Goal: Find specific page/section: Find specific page/section

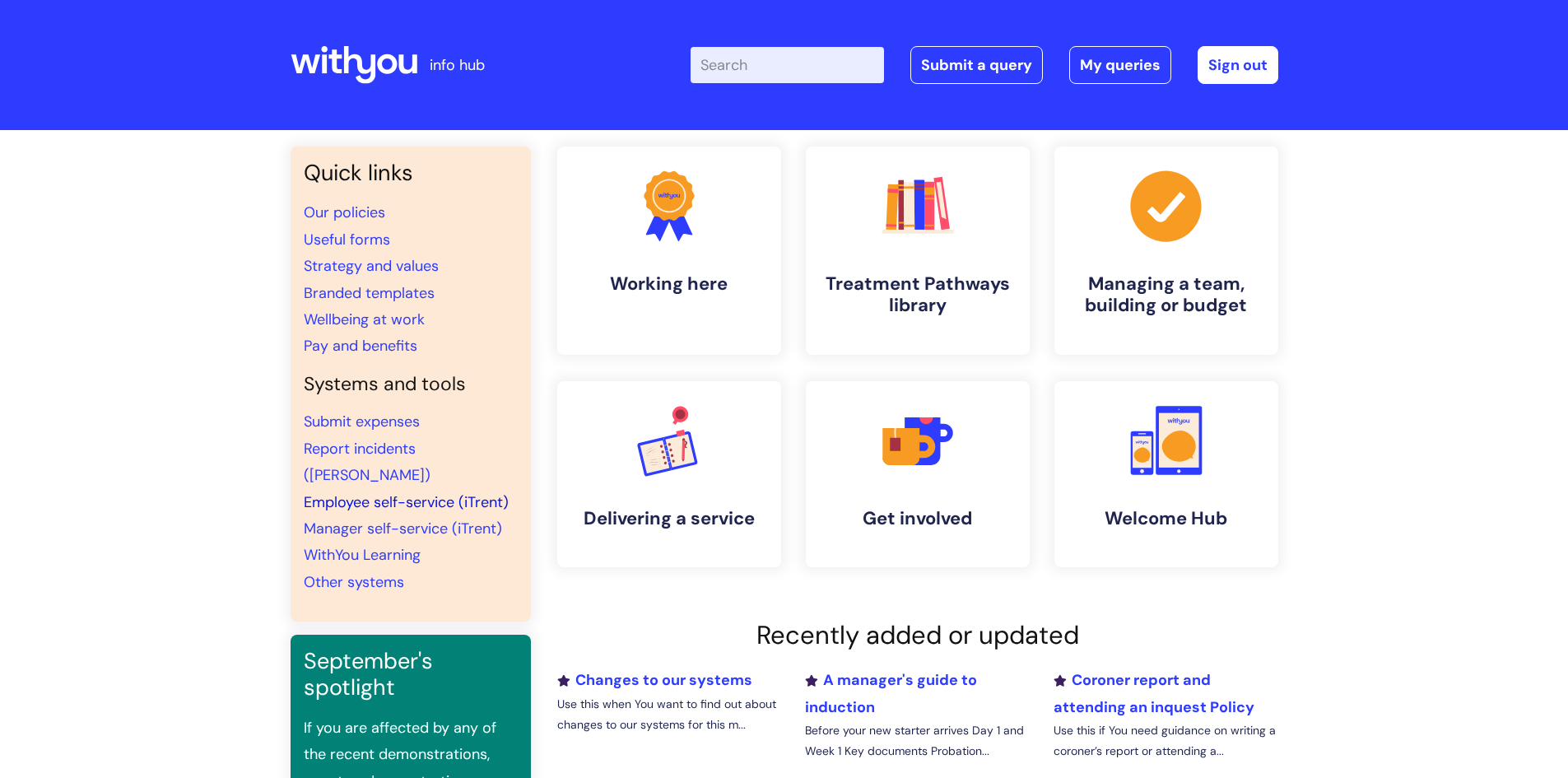
click at [502, 492] on link "Employee self-service (iTrent)" at bounding box center [405, 502] width 205 height 20
